Goal: Task Accomplishment & Management: Complete application form

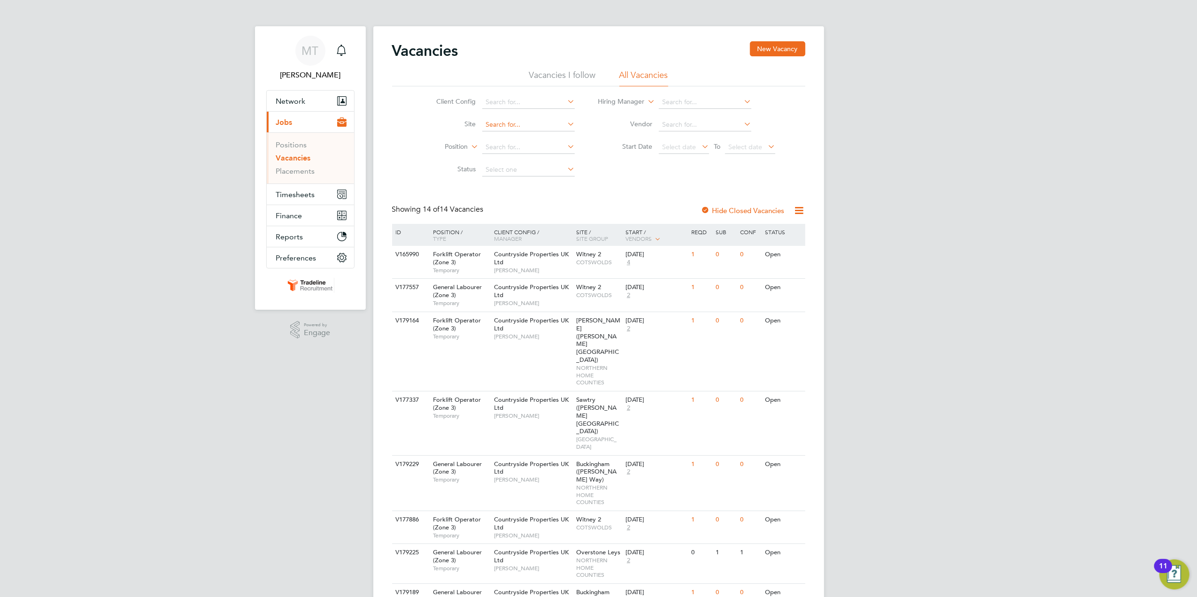
click at [511, 126] on input at bounding box center [528, 124] width 93 height 13
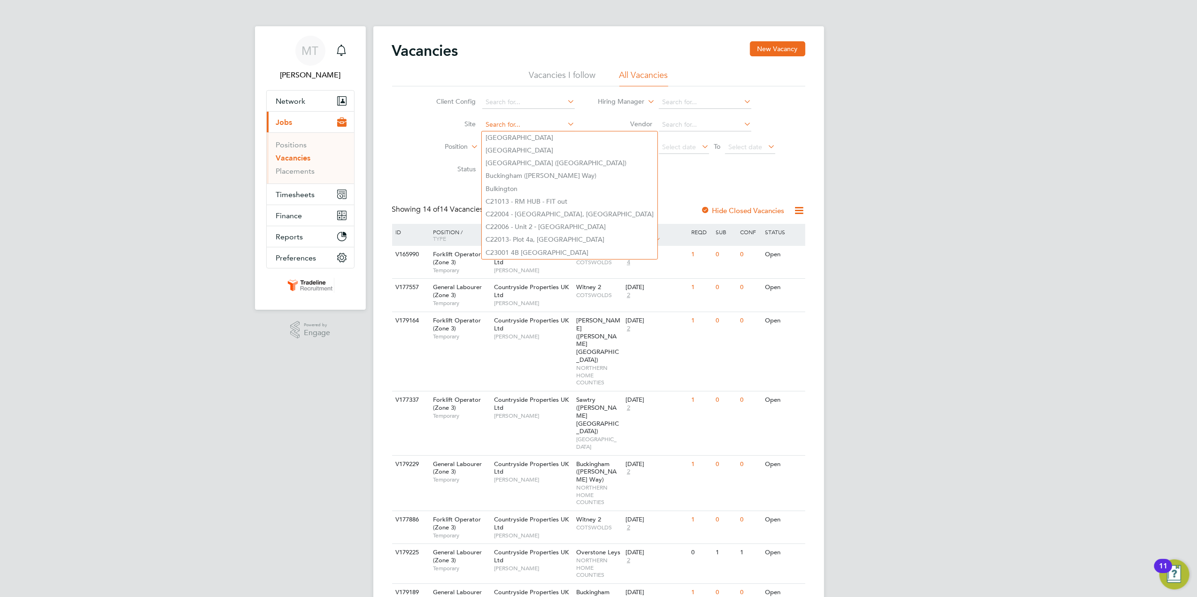
type input "l"
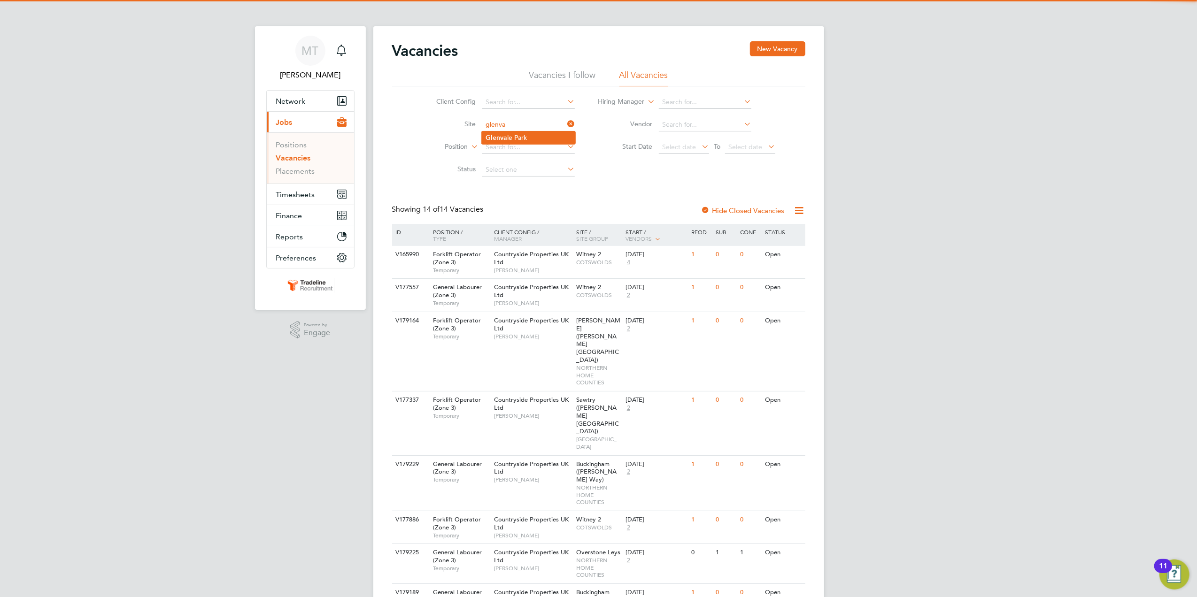
click at [550, 136] on li "[PERSON_NAME]" at bounding box center [528, 138] width 93 height 13
type input "[GEOGRAPHIC_DATA]"
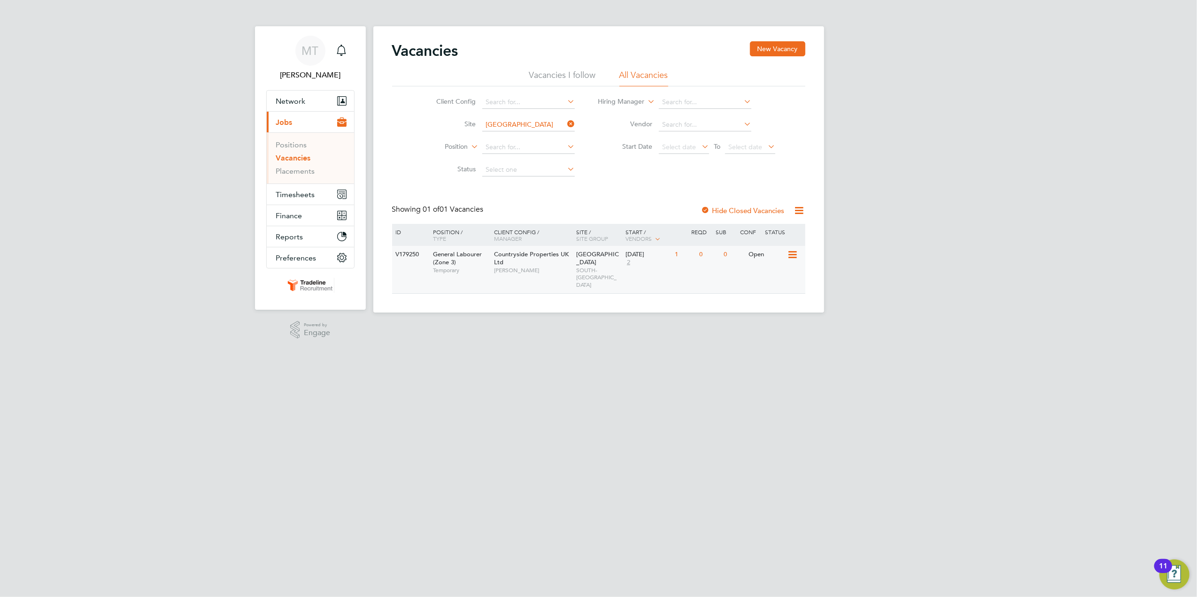
click at [608, 267] on span "SOUTH-[GEOGRAPHIC_DATA]" at bounding box center [598, 278] width 45 height 22
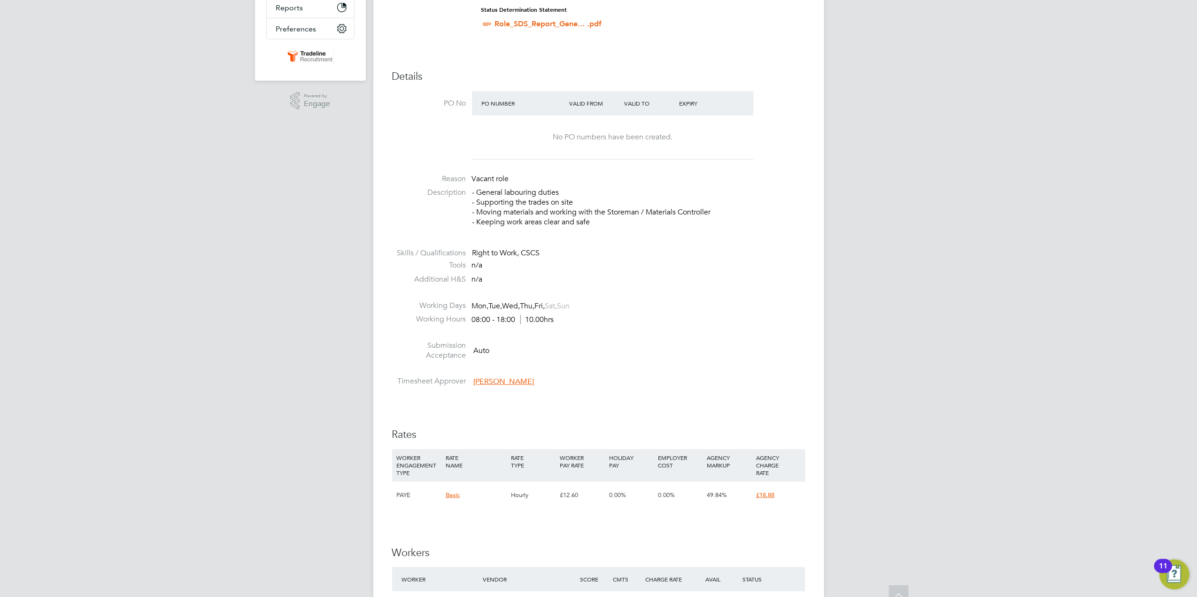
scroll to position [501, 0]
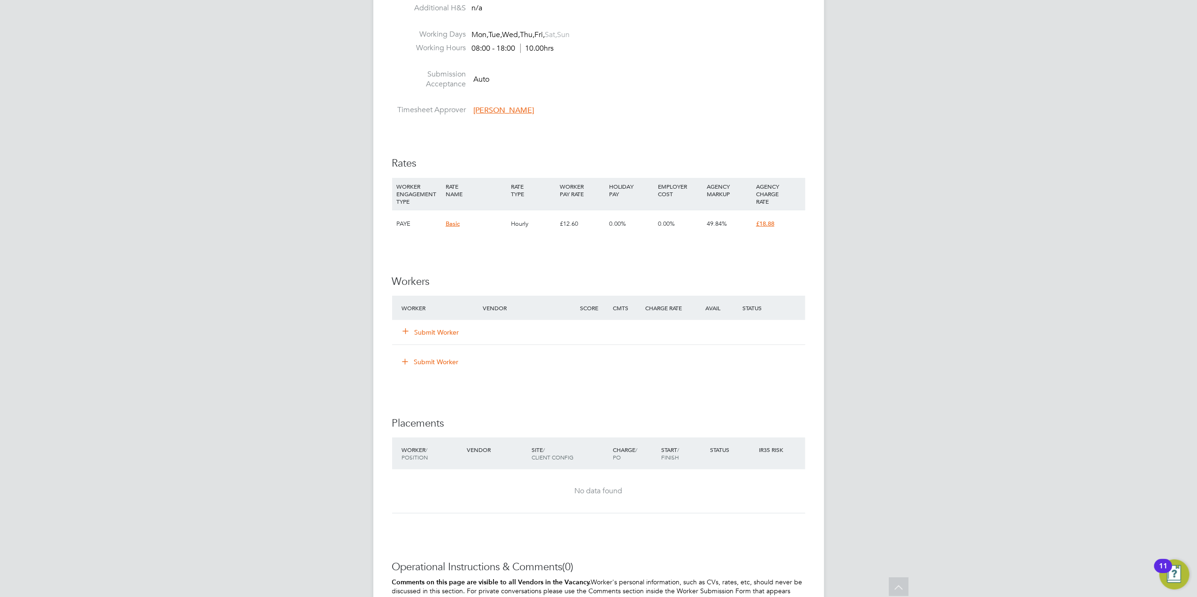
click at [443, 341] on div "Submit Worker" at bounding box center [448, 332] width 97 height 17
click at [444, 335] on button "Submit Worker" at bounding box center [431, 332] width 56 height 9
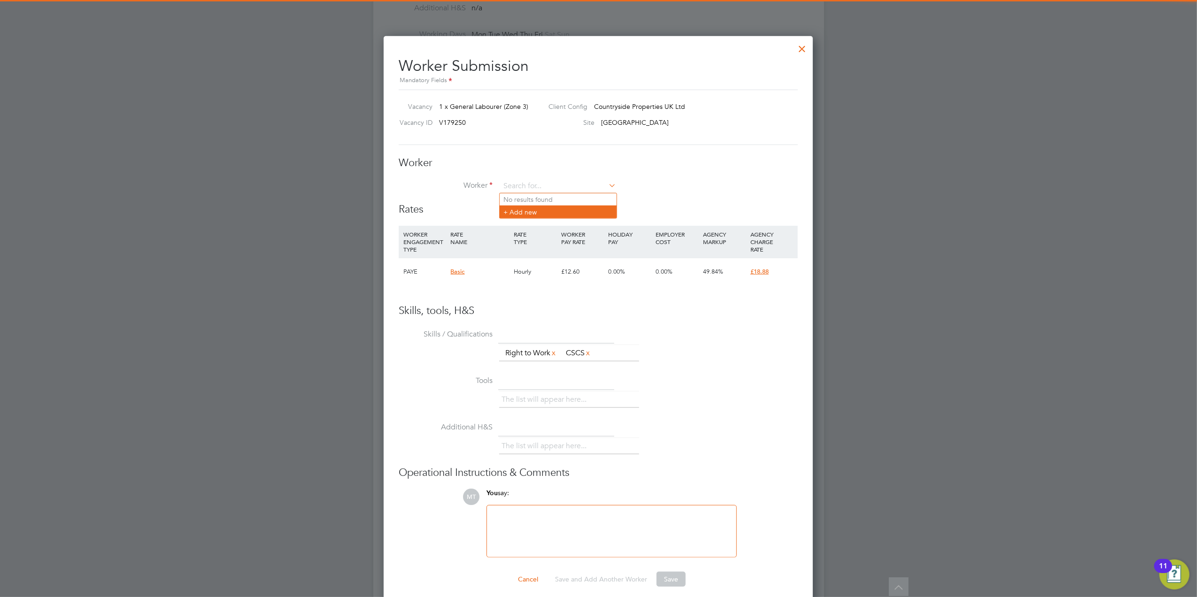
scroll to position [0, 0]
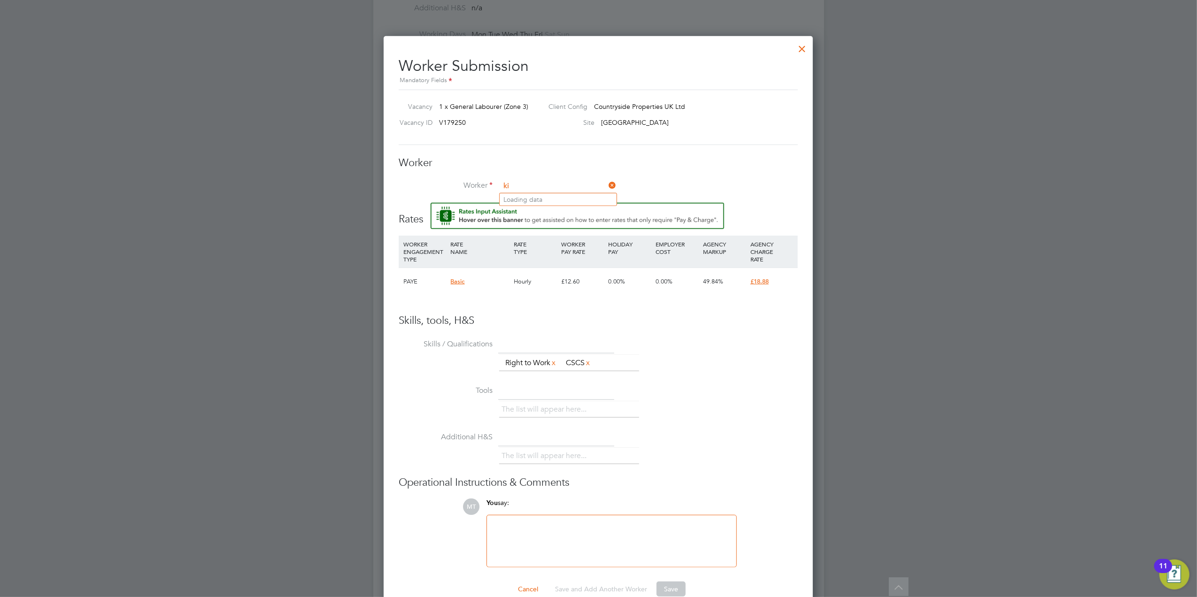
type input "ki"
click at [526, 189] on input at bounding box center [558, 186] width 116 height 14
click at [540, 212] on li "Kingsle y Asamoah (KINGAS11)" at bounding box center [564, 212] width 128 height 13
type input "Kingsley Asamoah (KINGAS11)"
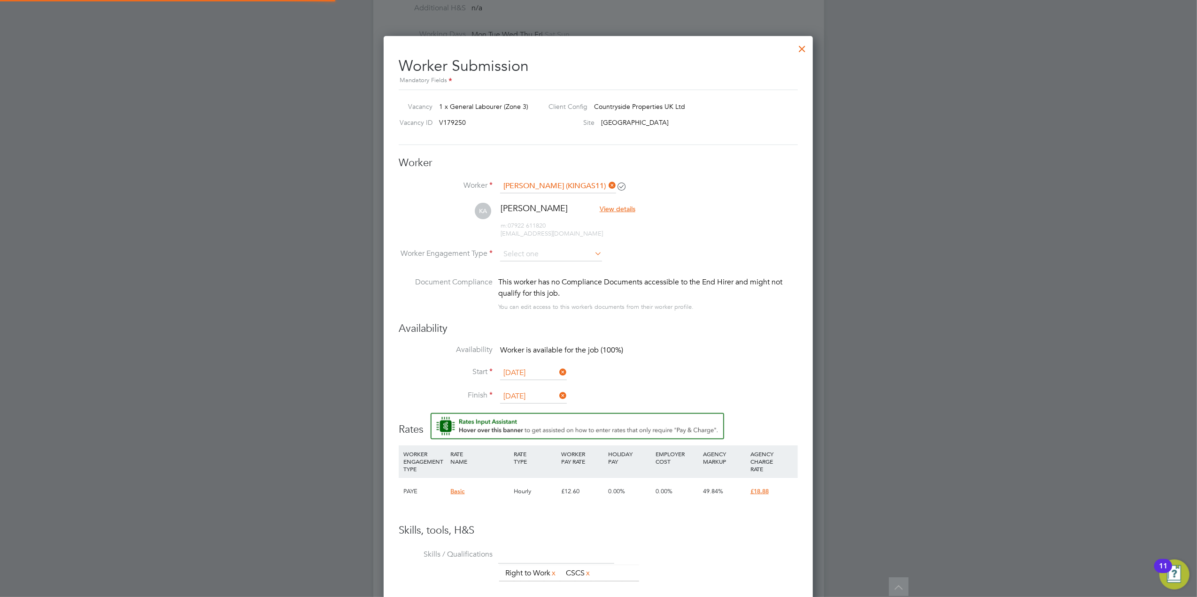
scroll to position [791, 430]
click at [593, 250] on icon at bounding box center [593, 253] width 0 height 13
click at [576, 256] on input at bounding box center [551, 255] width 102 height 14
click at [575, 273] on li "PAYE" at bounding box center [551, 279] width 103 height 12
type input "PAYE"
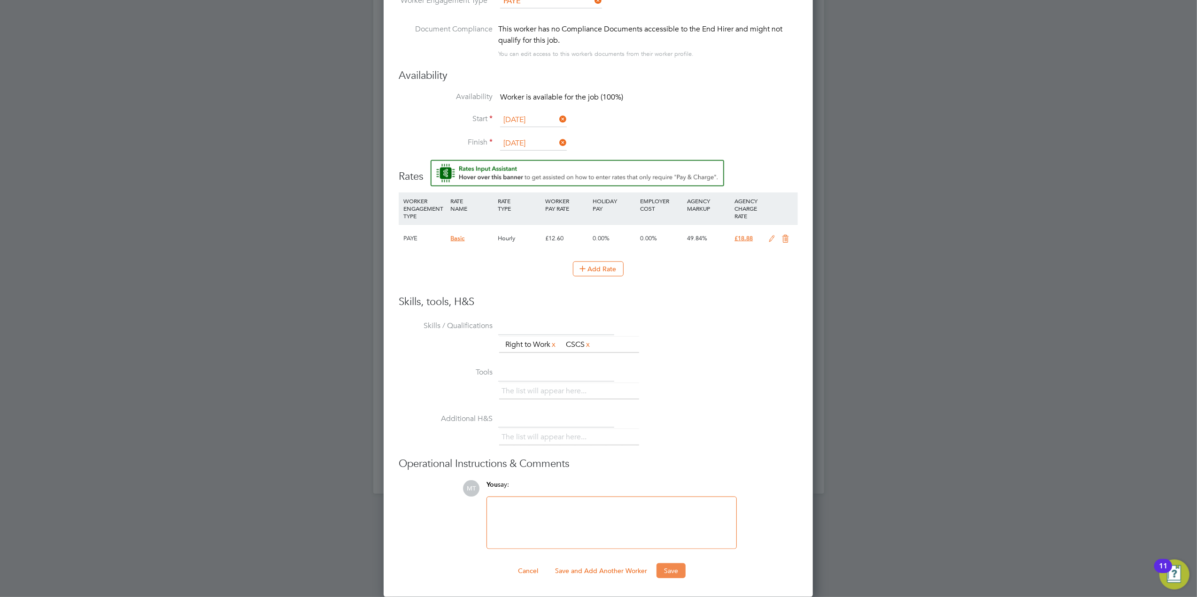
click at [671, 564] on button "Save" at bounding box center [671, 571] width 29 height 15
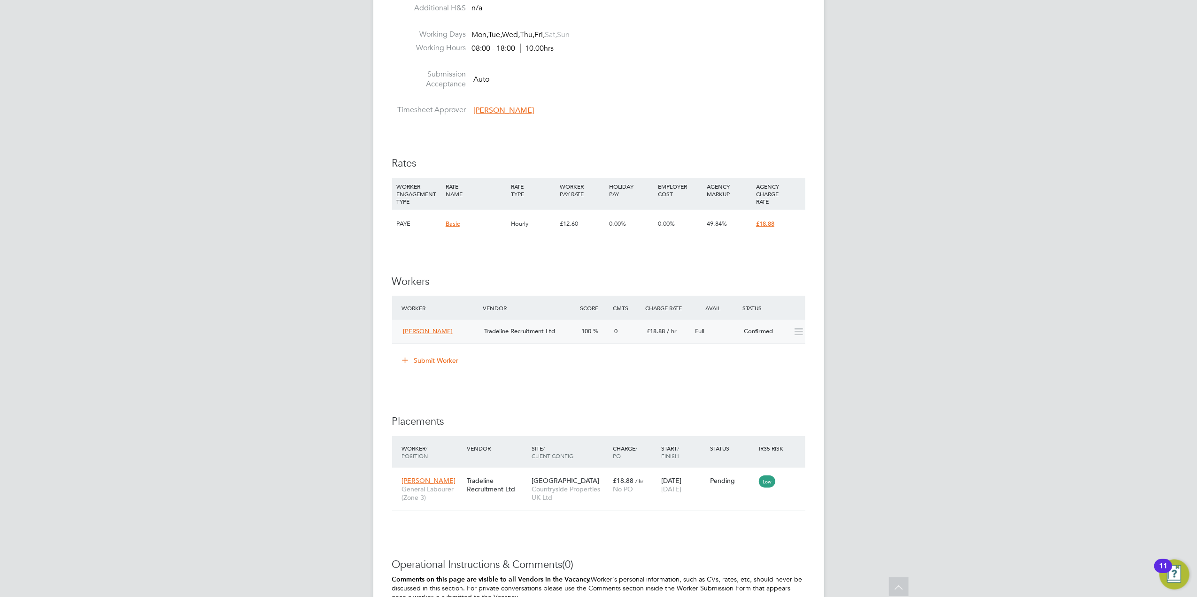
click at [635, 325] on div "0" at bounding box center [627, 331] width 32 height 15
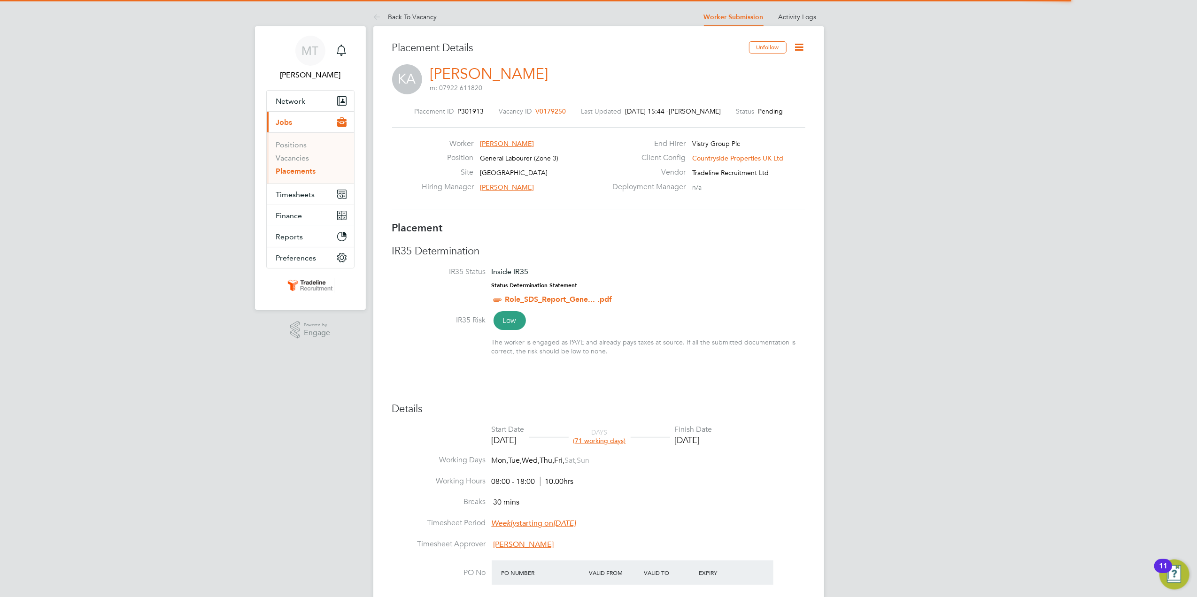
click at [797, 47] on icon at bounding box center [800, 47] width 12 height 12
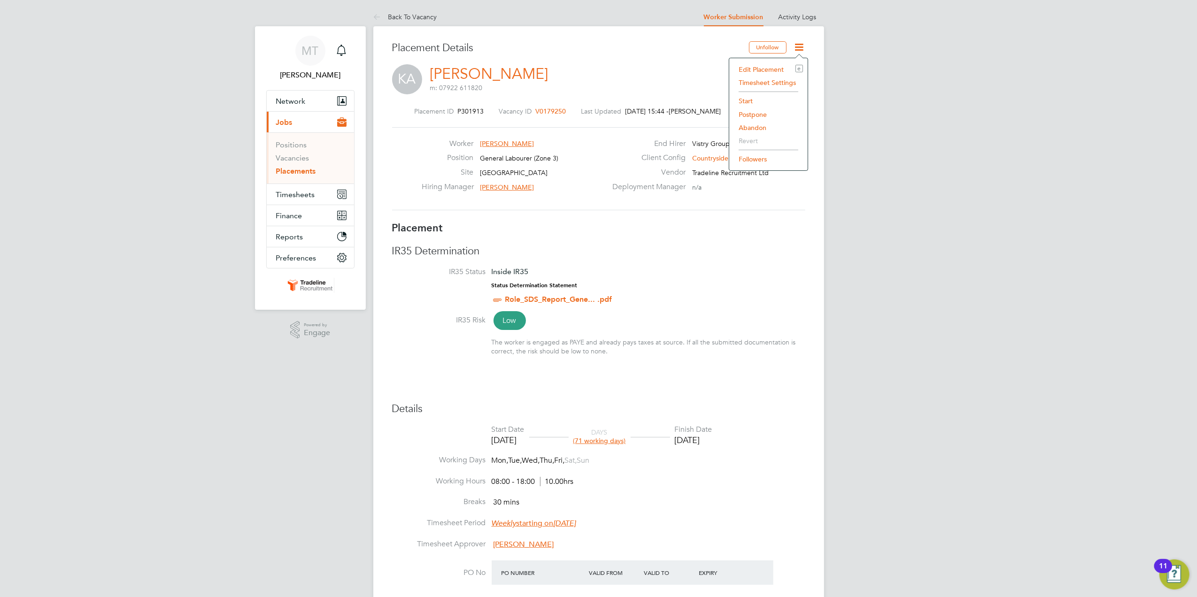
click at [747, 99] on li "Start" at bounding box center [768, 100] width 69 height 13
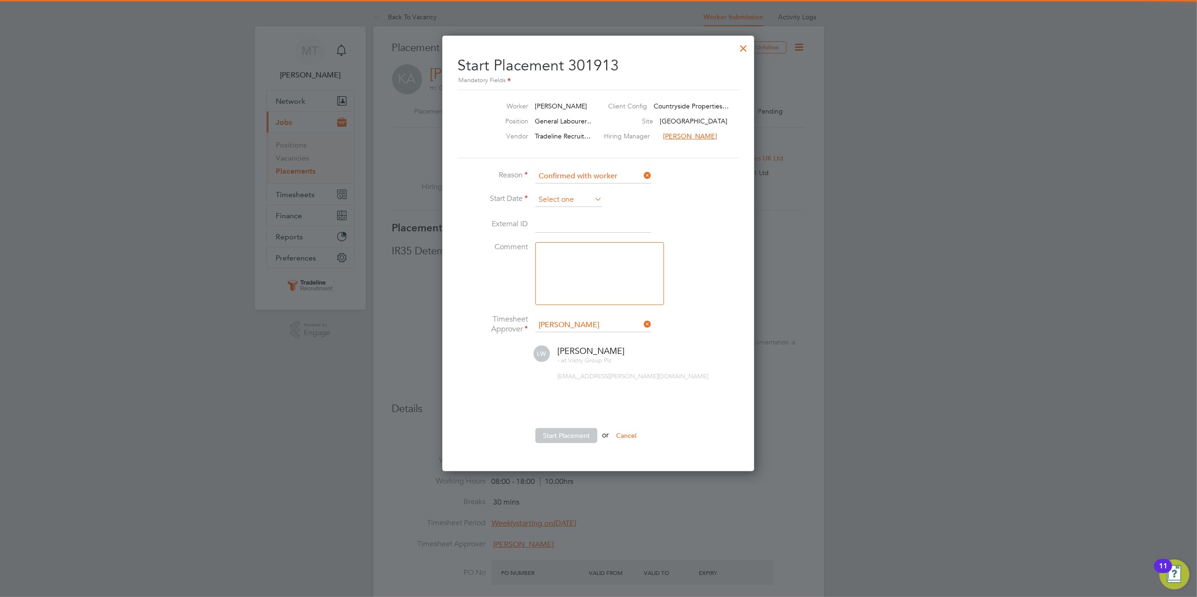
click at [574, 204] on input at bounding box center [568, 200] width 67 height 14
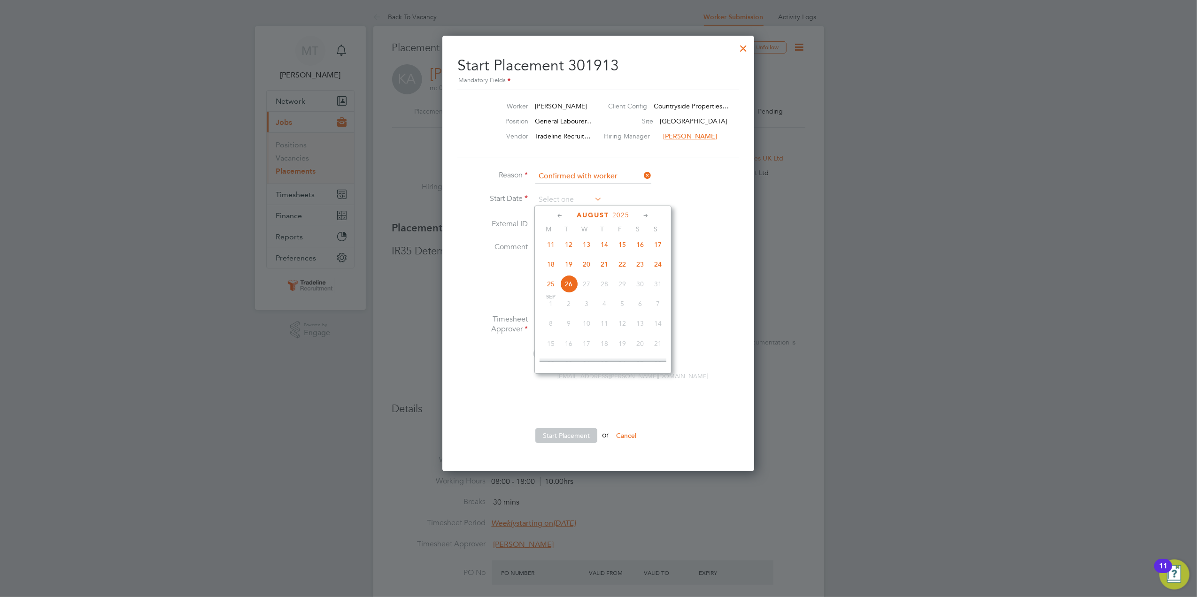
click at [568, 269] on span "19" at bounding box center [569, 265] width 18 height 18
type input "[DATE]"
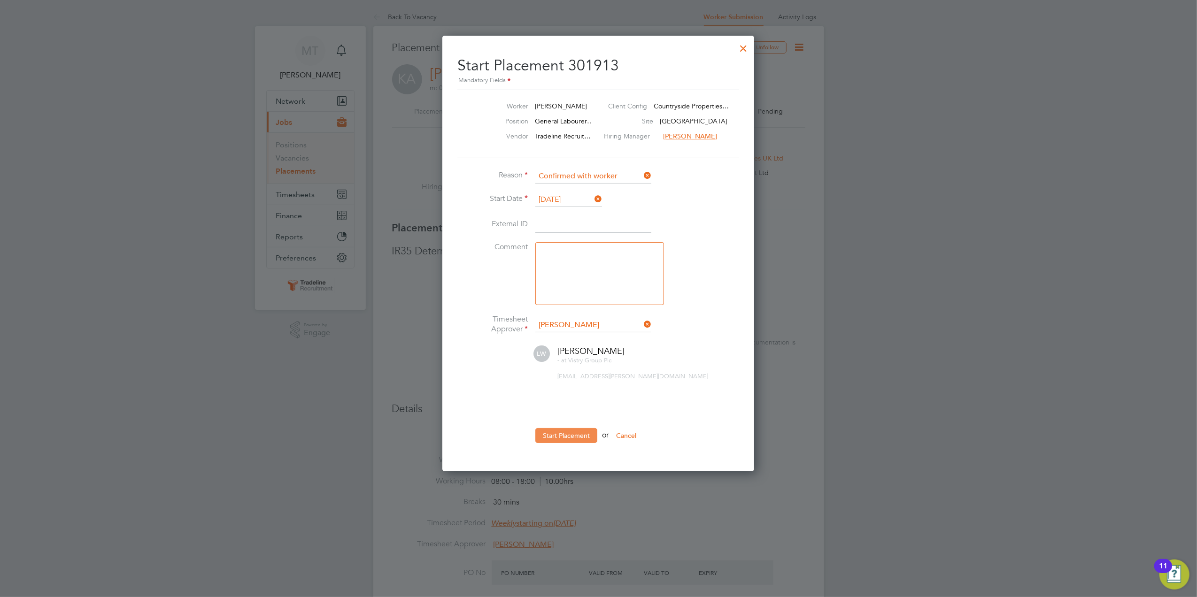
click at [570, 438] on button "Start Placement" at bounding box center [566, 435] width 62 height 15
